Goal: Transaction & Acquisition: Subscribe to service/newsletter

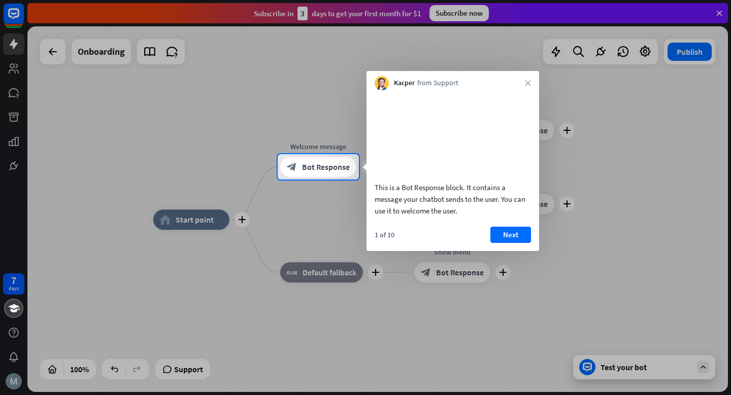
click at [386, 11] on div at bounding box center [365, 77] width 731 height 154
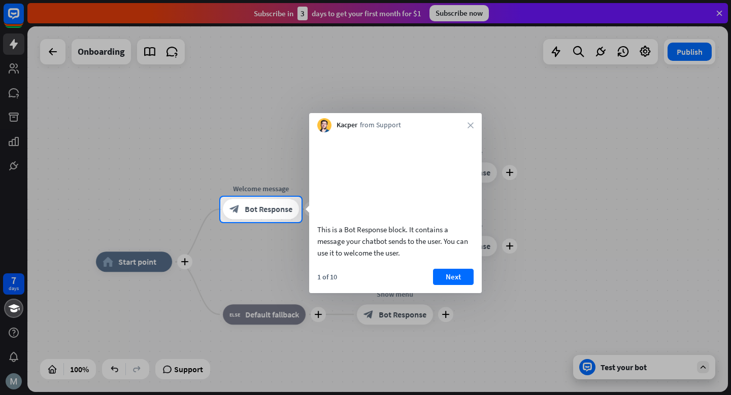
click at [326, 78] on div at bounding box center [365, 98] width 731 height 197
click at [306, 103] on div at bounding box center [365, 98] width 731 height 197
click at [713, 8] on div at bounding box center [365, 98] width 731 height 197
click at [463, 125] on div "Kacper from Support close" at bounding box center [395, 122] width 173 height 19
click at [469, 125] on icon "close" at bounding box center [471, 125] width 6 height 6
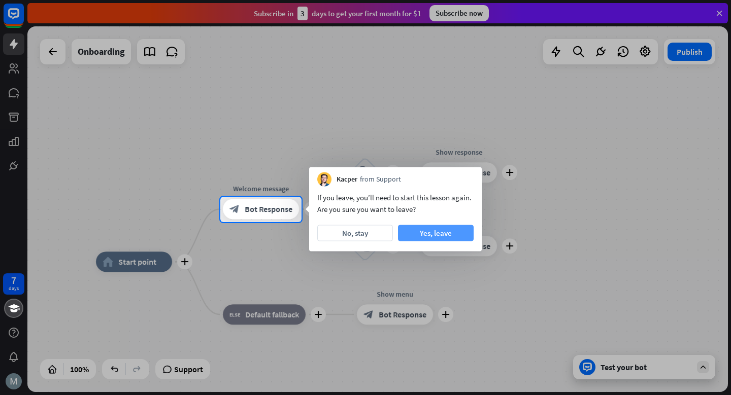
click at [433, 232] on button "Yes, leave" at bounding box center [436, 233] width 76 height 16
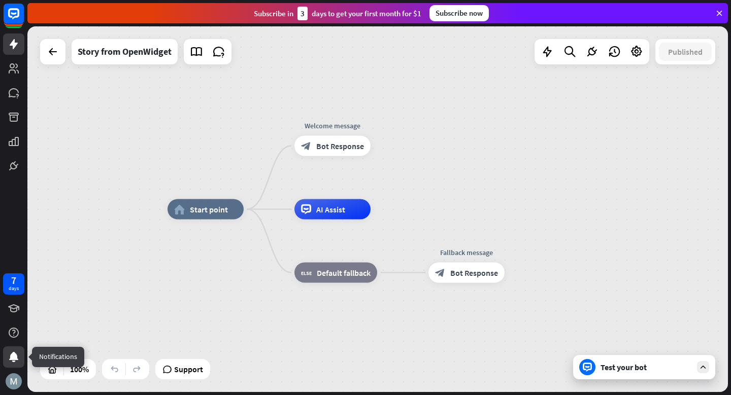
click at [16, 360] on icon at bounding box center [14, 357] width 12 height 12
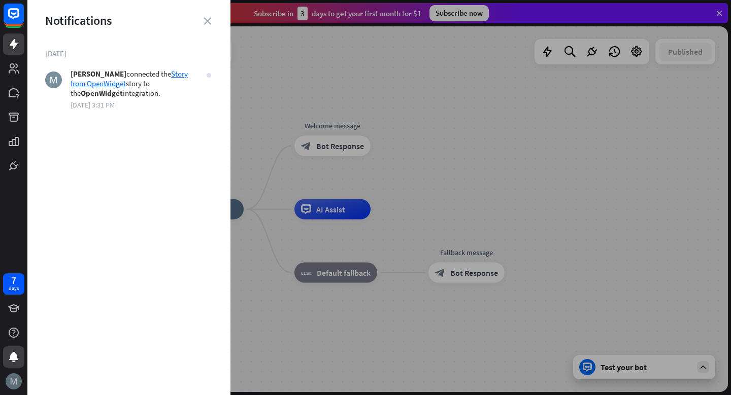
click at [5, 384] on div at bounding box center [13, 381] width 21 height 21
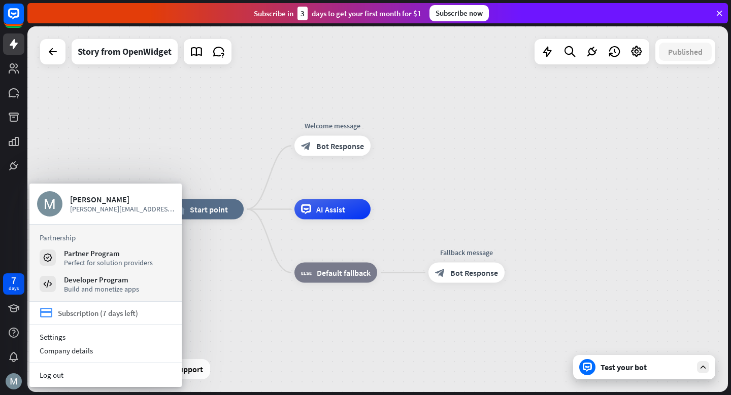
click at [72, 311] on div "Subscription (7 days left)" at bounding box center [98, 314] width 80 height 10
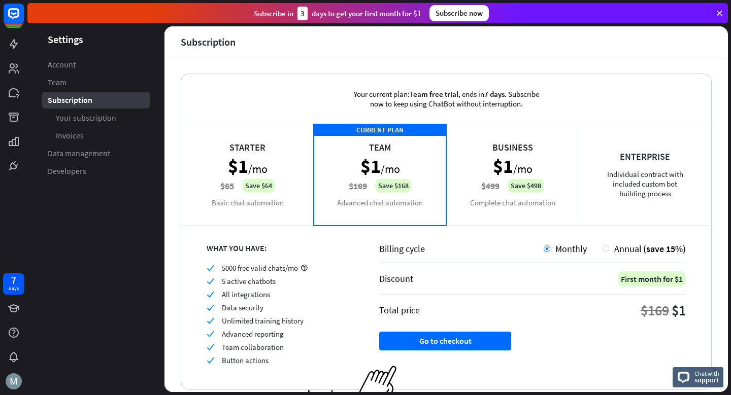
click at [249, 154] on div "Starter $1 /mo $65 Save $64 Basic chat automation" at bounding box center [247, 175] width 132 height 102
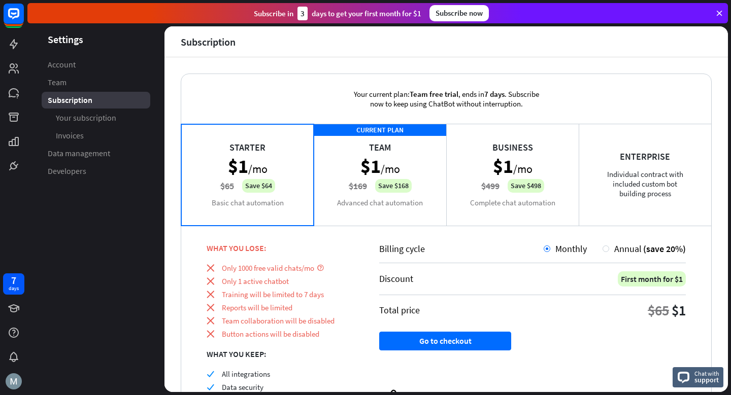
scroll to position [58, 0]
